Goal: Task Accomplishment & Management: Use online tool/utility

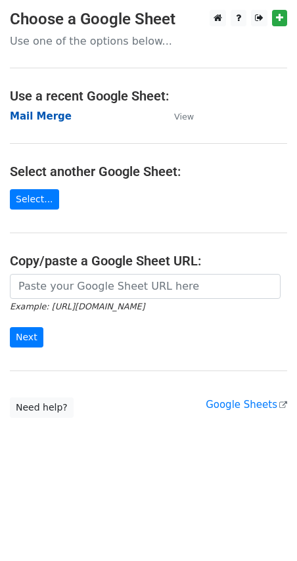
click at [52, 120] on strong "Mail Merge" at bounding box center [41, 116] width 62 height 12
click at [52, 111] on strong "Mail Merge" at bounding box center [41, 116] width 62 height 12
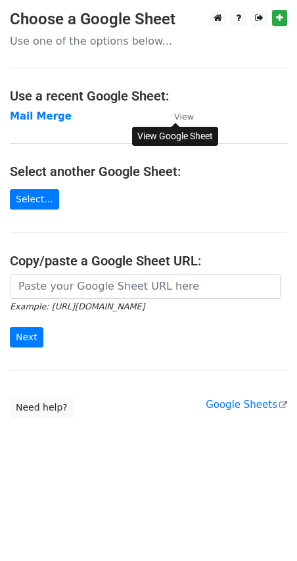
click at [182, 114] on small "View" at bounding box center [184, 117] width 20 height 10
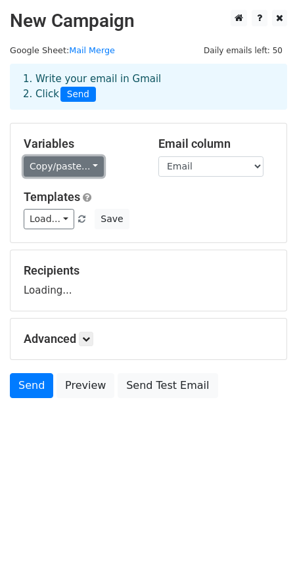
click at [75, 166] on link "Copy/paste..." at bounding box center [64, 166] width 80 height 20
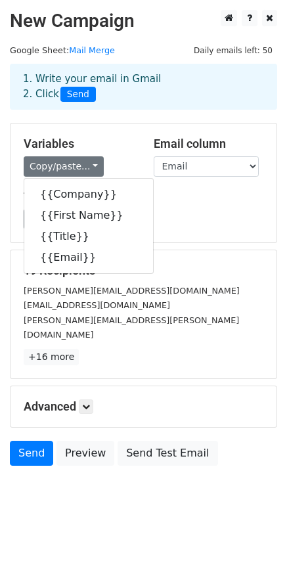
click at [191, 229] on div "Load... No templates saved Save" at bounding box center [143, 219] width 259 height 20
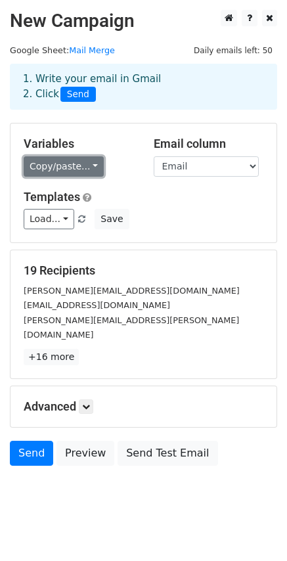
click at [70, 165] on link "Copy/paste..." at bounding box center [64, 166] width 80 height 20
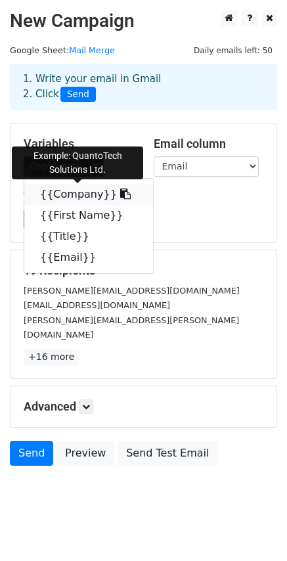
click at [73, 192] on link "{{Company}}" at bounding box center [88, 194] width 129 height 21
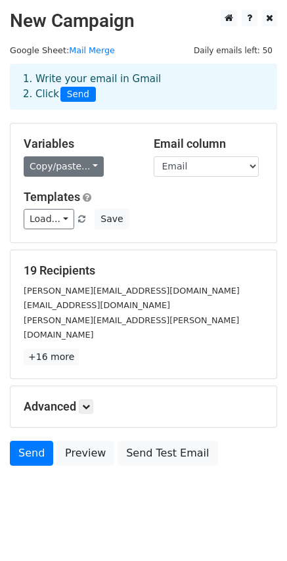
click at [86, 154] on div "Variables Copy/paste... {{Company}} {{First Name}} {{Title}} {{Email}}" at bounding box center [79, 157] width 130 height 40
click at [86, 166] on link "Copy/paste..." at bounding box center [64, 166] width 80 height 20
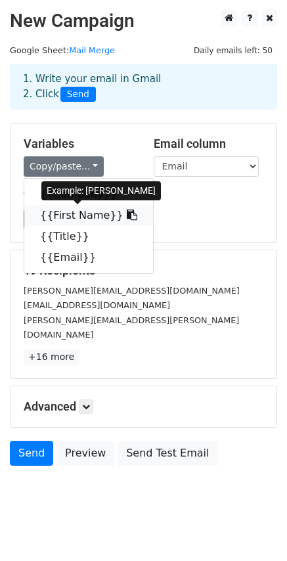
click at [127, 218] on icon at bounding box center [132, 214] width 11 height 11
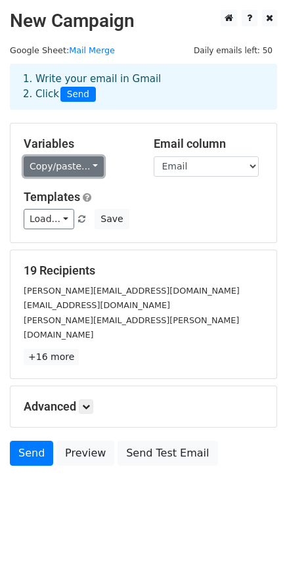
click at [75, 169] on link "Copy/paste..." at bounding box center [64, 166] width 80 height 20
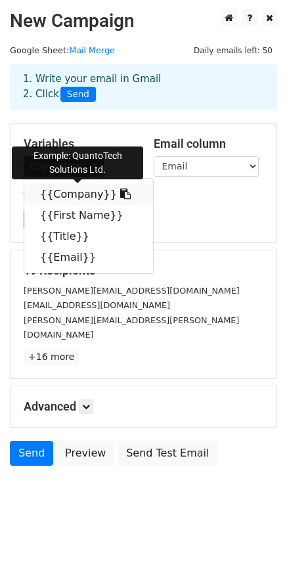
click at [120, 193] on icon at bounding box center [125, 193] width 11 height 11
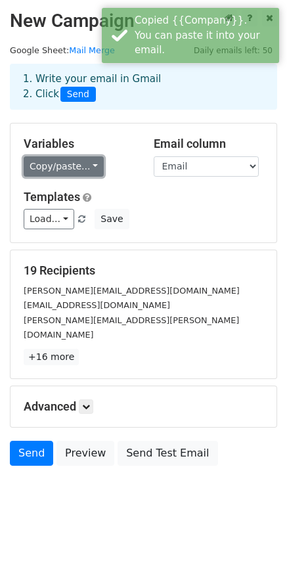
click at [81, 167] on link "Copy/paste..." at bounding box center [64, 166] width 80 height 20
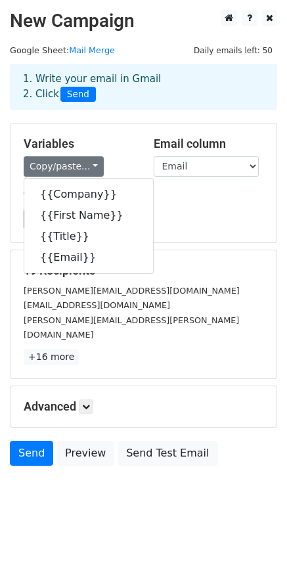
click at [219, 228] on div "Load... No templates saved Save" at bounding box center [143, 219] width 259 height 20
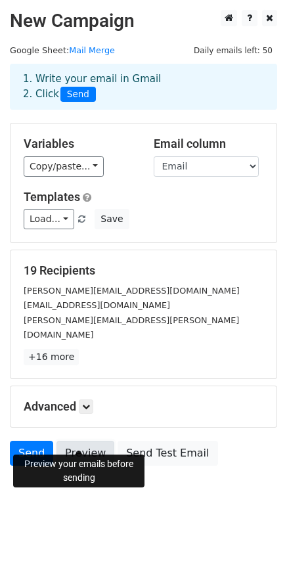
click at [83, 440] on link "Preview" at bounding box center [85, 452] width 58 height 25
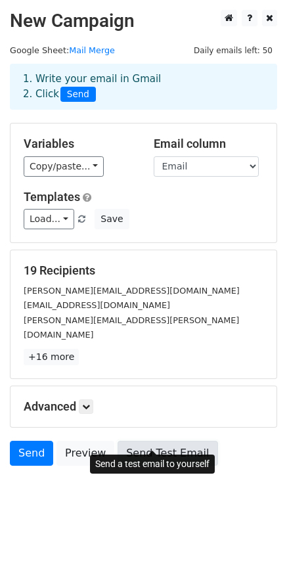
drag, startPoint x: 141, startPoint y: 442, endPoint x: 160, endPoint y: 432, distance: 21.7
click at [141, 442] on link "Send Test Email" at bounding box center [168, 452] width 100 height 25
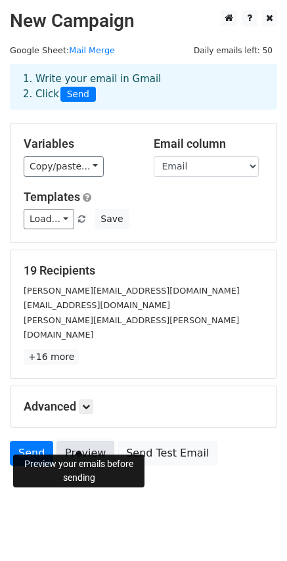
click at [94, 443] on link "Preview" at bounding box center [85, 452] width 58 height 25
click at [54, 399] on h5 "Advanced" at bounding box center [144, 406] width 240 height 14
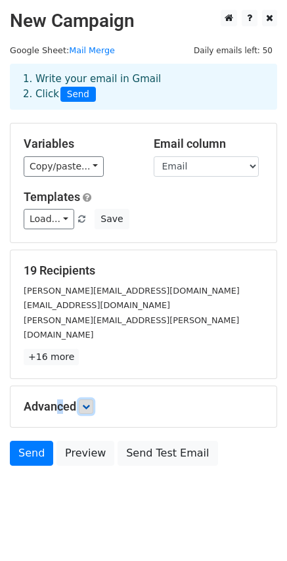
click at [86, 402] on icon at bounding box center [86, 406] width 8 height 8
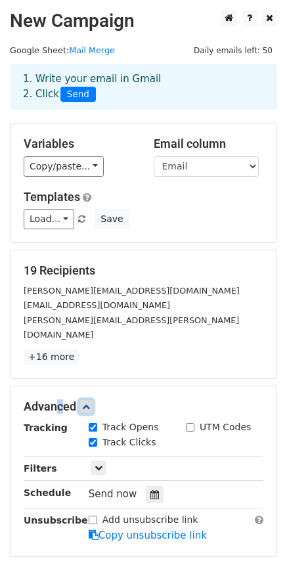
scroll to position [110, 0]
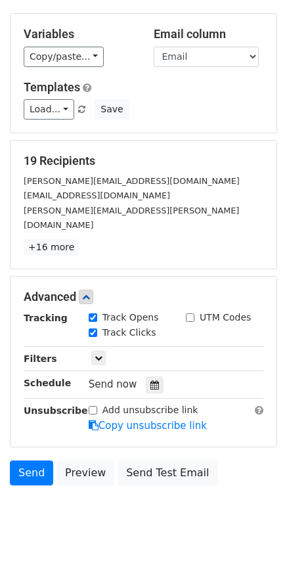
click at [106, 351] on div "Only include spreadsheet rows that match the following filters:" at bounding box center [176, 358] width 194 height 15
click at [100, 354] on icon at bounding box center [99, 358] width 8 height 8
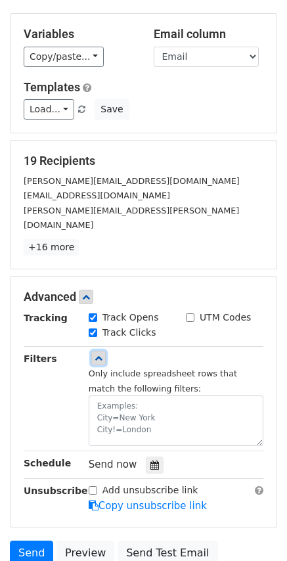
click at [100, 354] on icon at bounding box center [99, 358] width 8 height 8
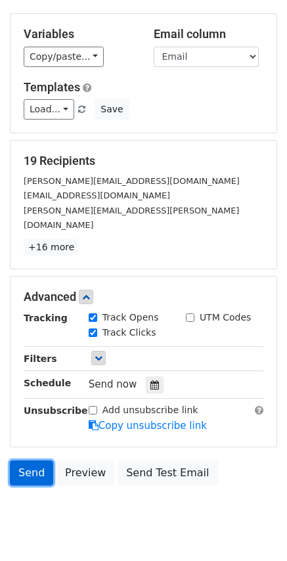
click at [26, 461] on link "Send" at bounding box center [31, 472] width 43 height 25
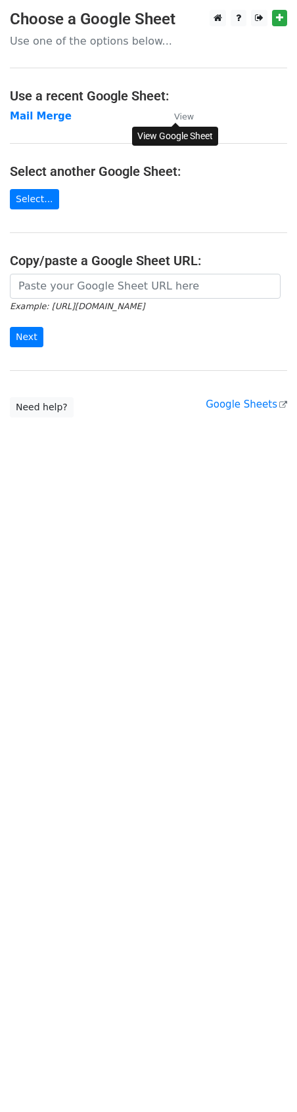
click at [184, 118] on small "View" at bounding box center [184, 117] width 20 height 10
click at [179, 120] on small "View" at bounding box center [184, 117] width 20 height 10
click at [56, 118] on strong "Mail Merge" at bounding box center [41, 116] width 62 height 12
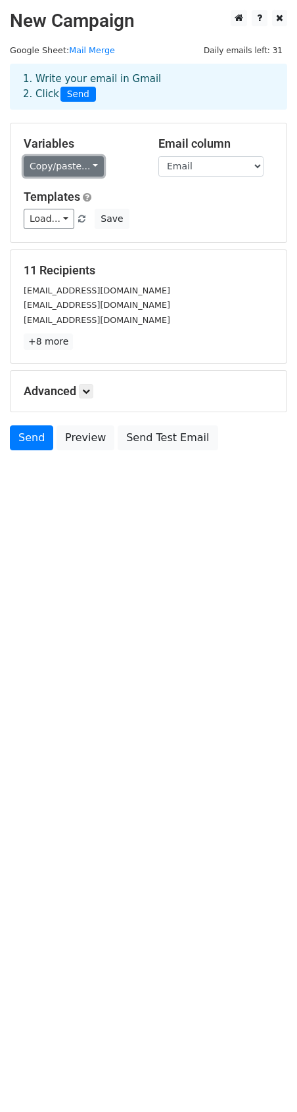
click at [62, 167] on link "Copy/paste..." at bounding box center [64, 166] width 80 height 20
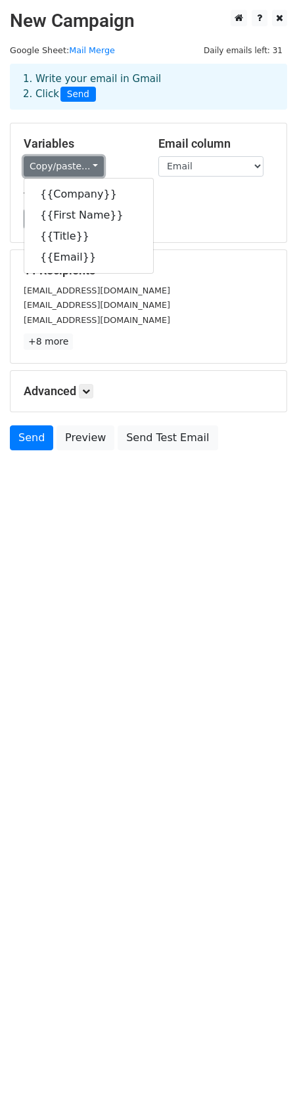
click at [62, 167] on link "Copy/paste..." at bounding box center [64, 166] width 80 height 20
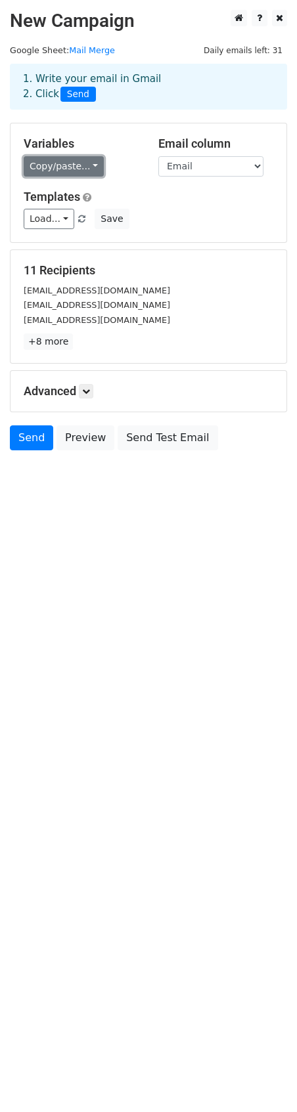
click at [80, 167] on link "Copy/paste..." at bounding box center [64, 166] width 80 height 20
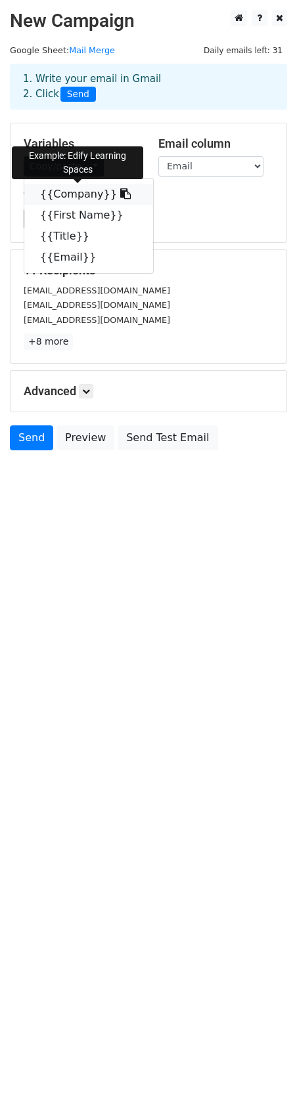
click at [120, 191] on icon at bounding box center [125, 193] width 11 height 11
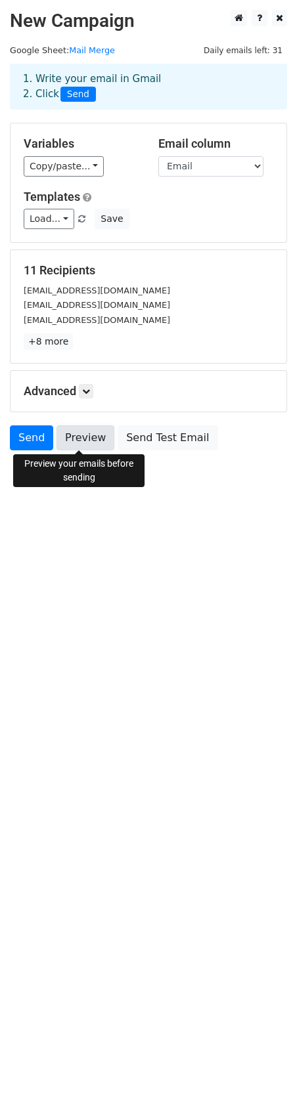
click at [77, 444] on link "Preview" at bounding box center [85, 437] width 58 height 25
click at [89, 431] on link "Preview" at bounding box center [85, 437] width 58 height 25
click at [196, 623] on html "New Campaign Daily emails left: 31 Google Sheet: Mail Merge 1. Write your email…" at bounding box center [148, 556] width 297 height 1112
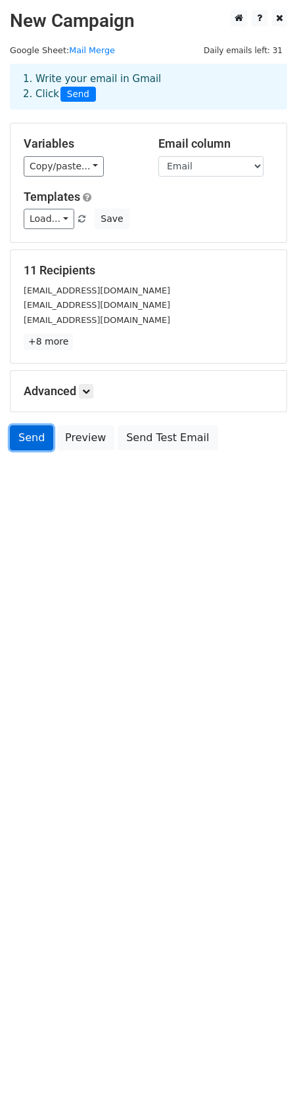
click at [37, 433] on link "Send" at bounding box center [31, 437] width 43 height 25
